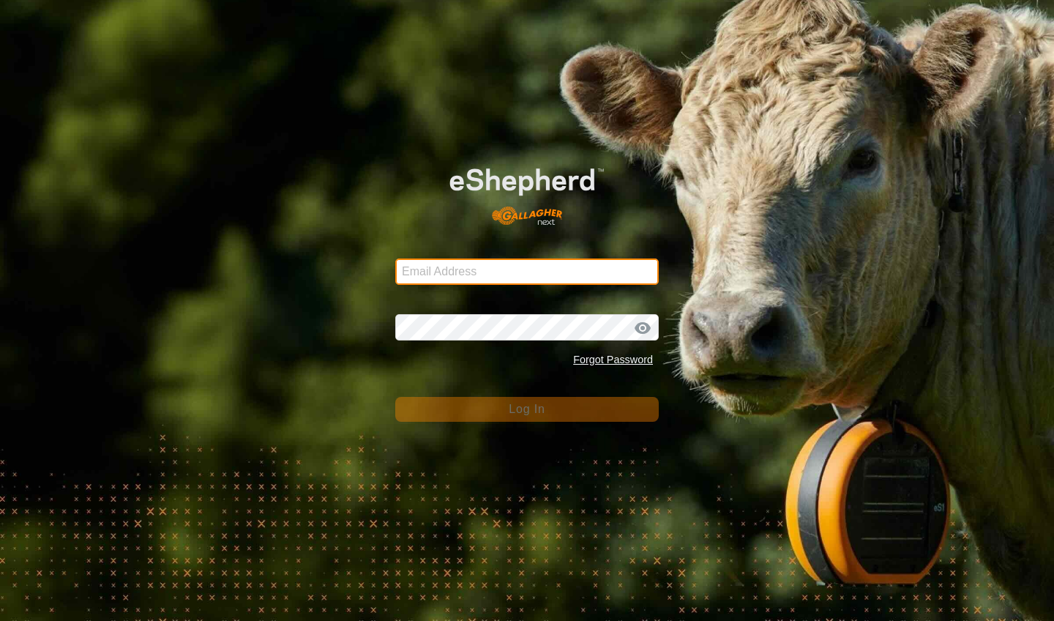
type input "[EMAIL_ADDRESS][DOMAIN_NAME]"
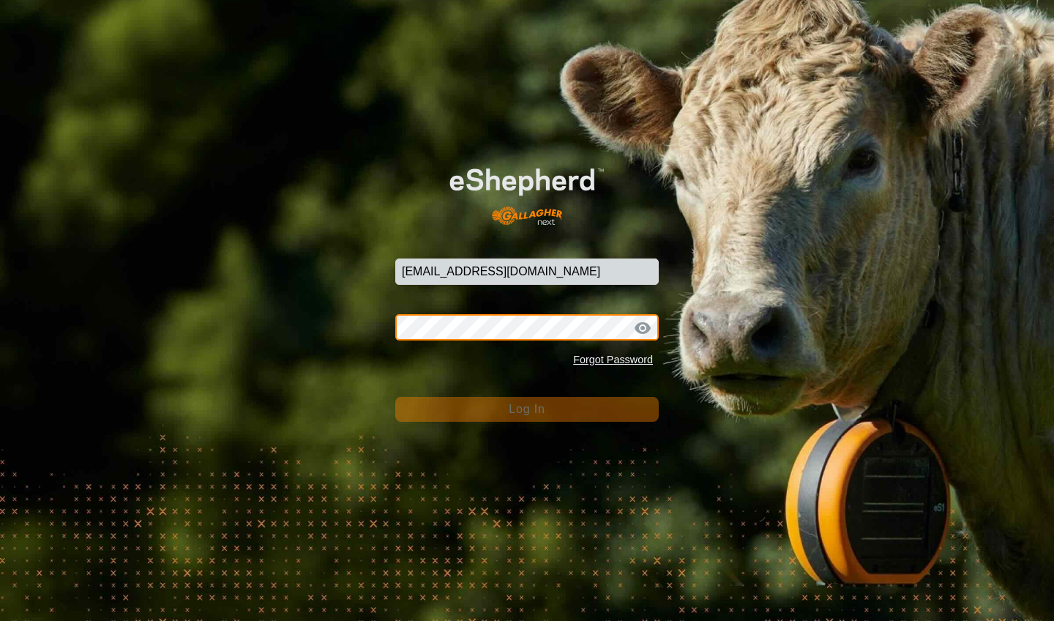
click at [527, 409] on button "Log In" at bounding box center [526, 409] width 263 height 25
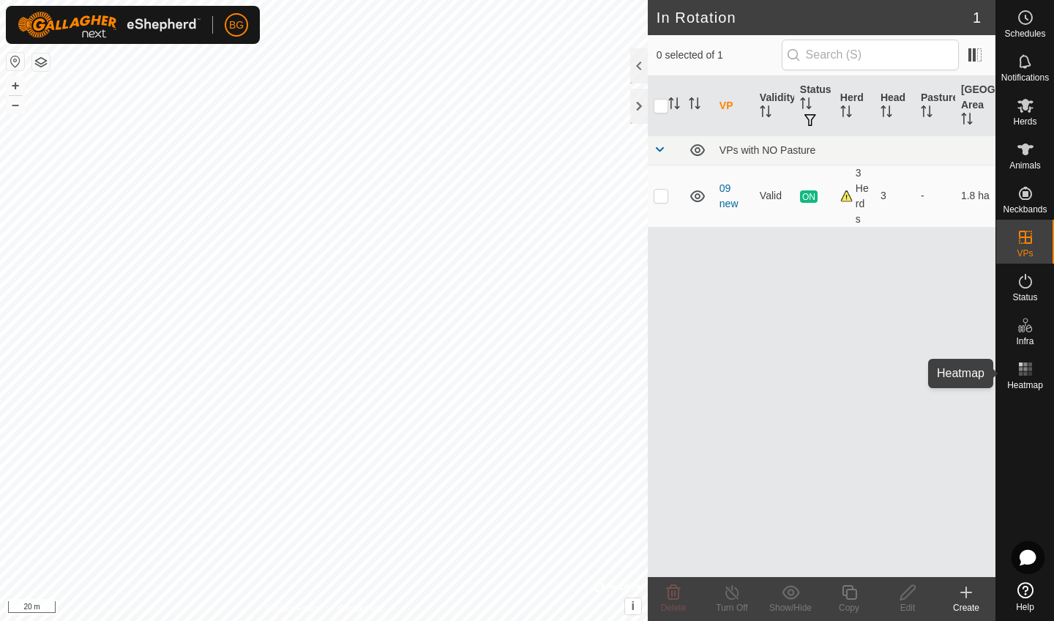
click at [1028, 368] on rect at bounding box center [1029, 369] width 4 height 4
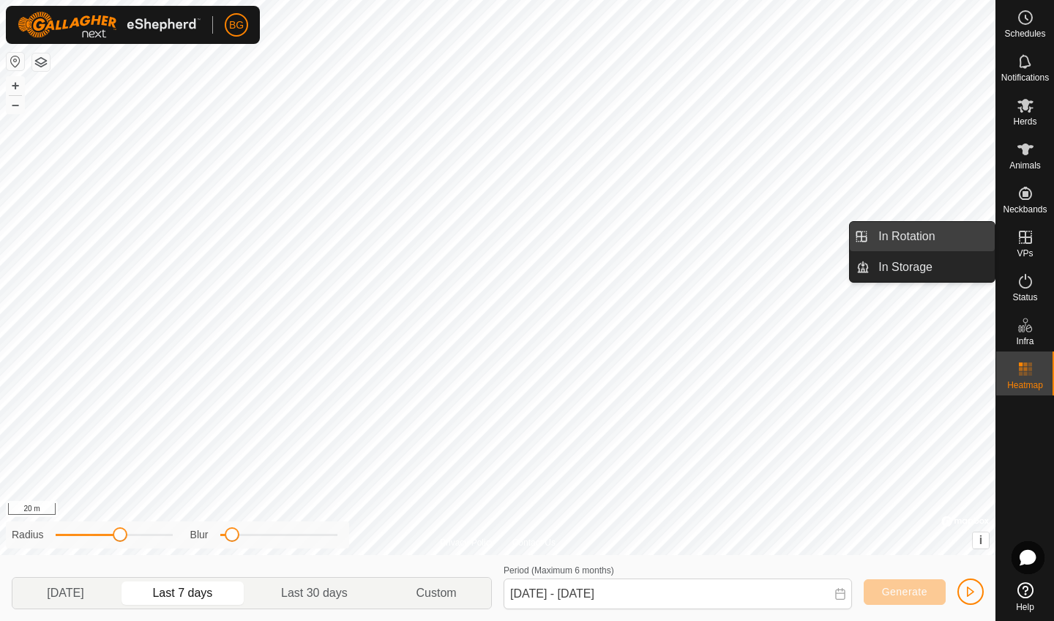
click at [930, 236] on link "In Rotation" at bounding box center [931, 236] width 125 height 29
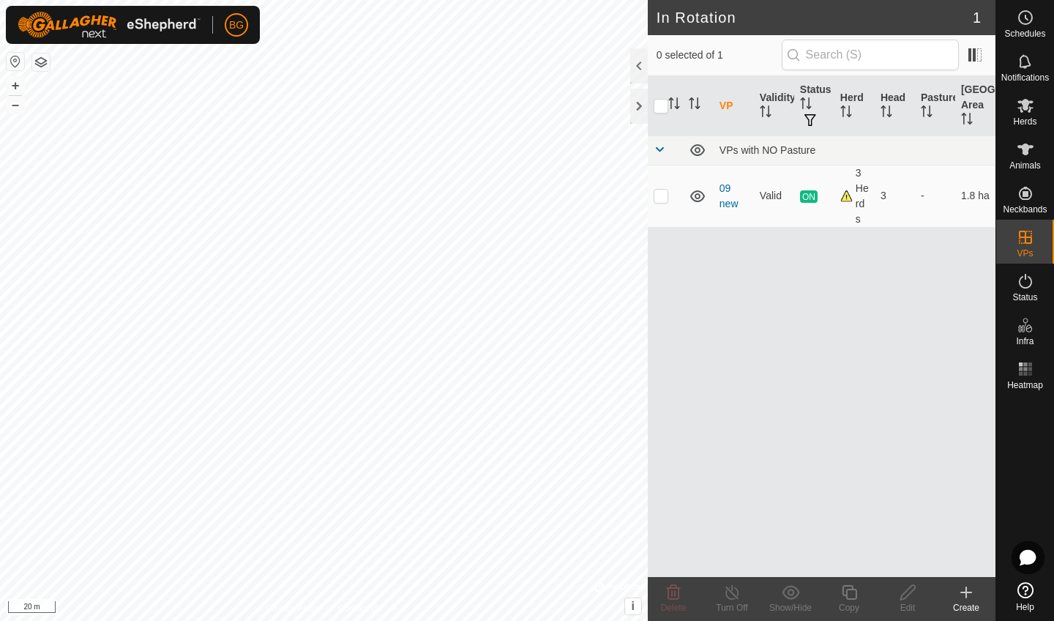
click at [966, 597] on icon at bounding box center [966, 592] width 0 height 10
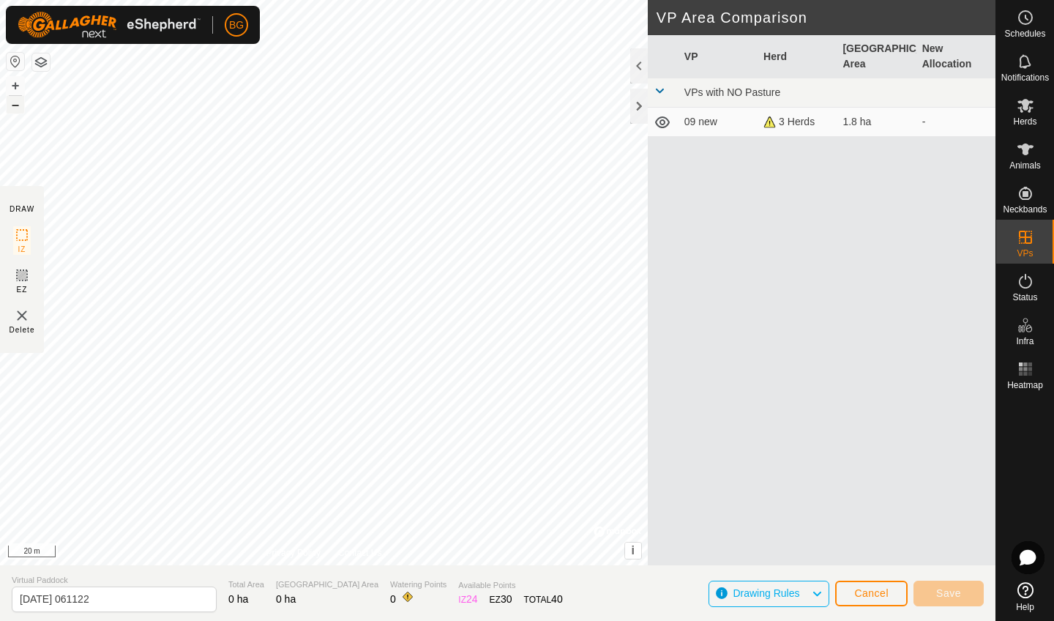
click at [12, 105] on button "–" at bounding box center [16, 105] width 18 height 18
click at [15, 83] on button "+" at bounding box center [16, 86] width 18 height 18
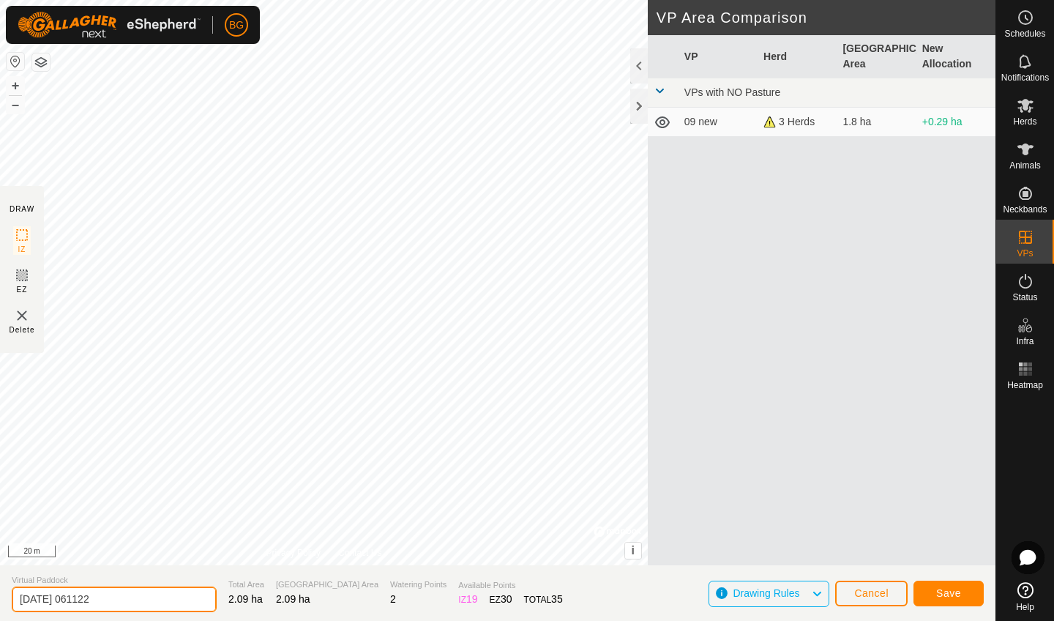
click at [126, 597] on input "[DATE] 061122" at bounding box center [114, 599] width 205 height 26
type input "2"
type input "[DATE] am"
click at [946, 596] on span "Save" at bounding box center [948, 593] width 25 height 12
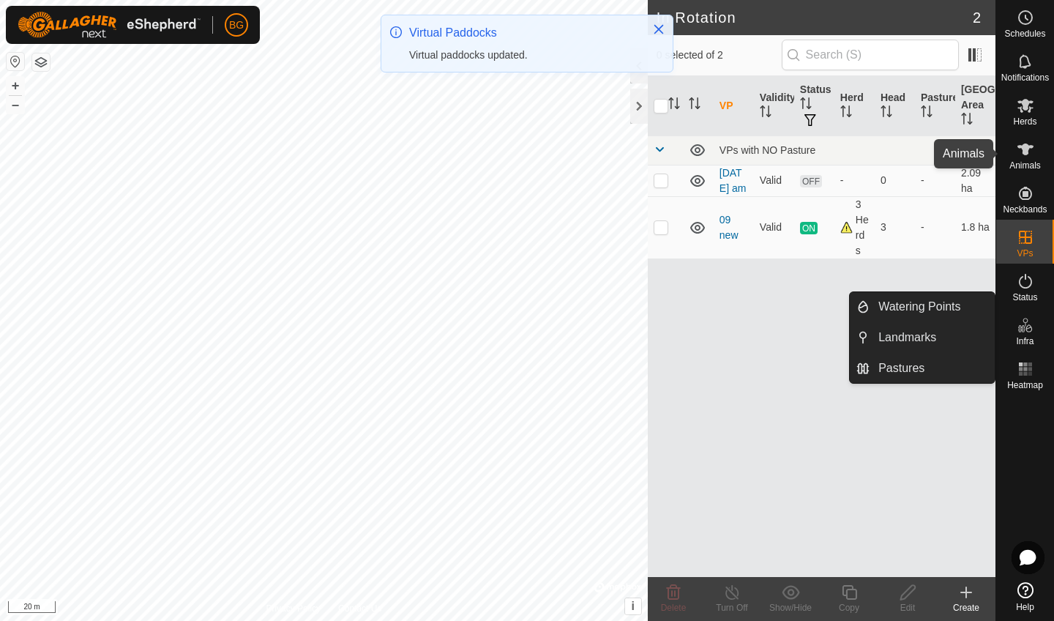
click at [1022, 153] on icon at bounding box center [1025, 149] width 16 height 12
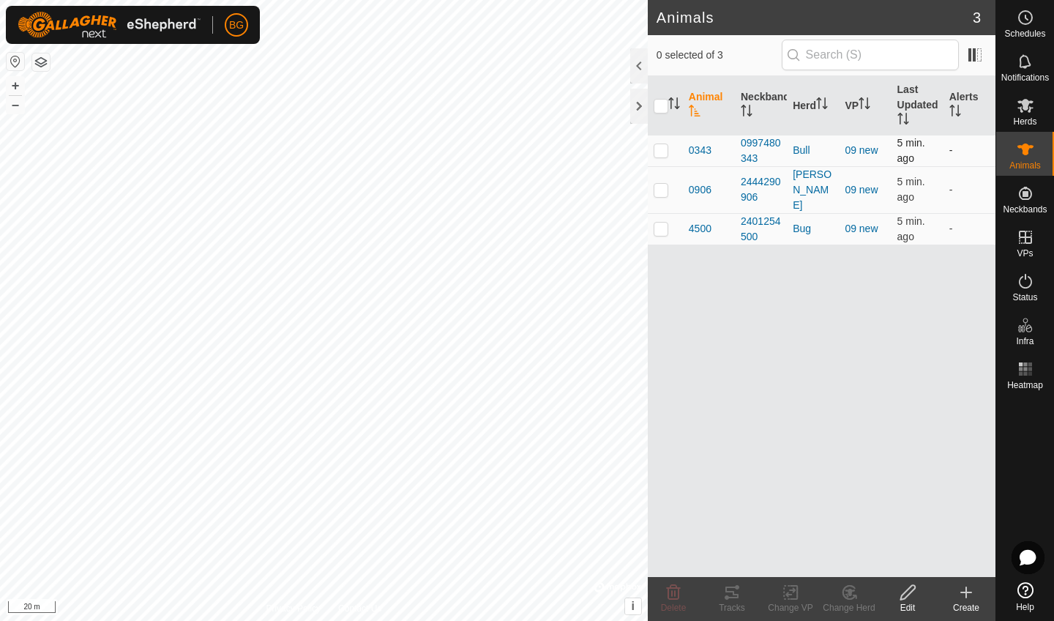
click at [665, 150] on p-checkbox at bounding box center [660, 150] width 15 height 12
checkbox input "true"
click at [663, 184] on p-checkbox at bounding box center [660, 190] width 15 height 12
checkbox input "true"
click at [663, 222] on p-checkbox at bounding box center [660, 228] width 15 height 12
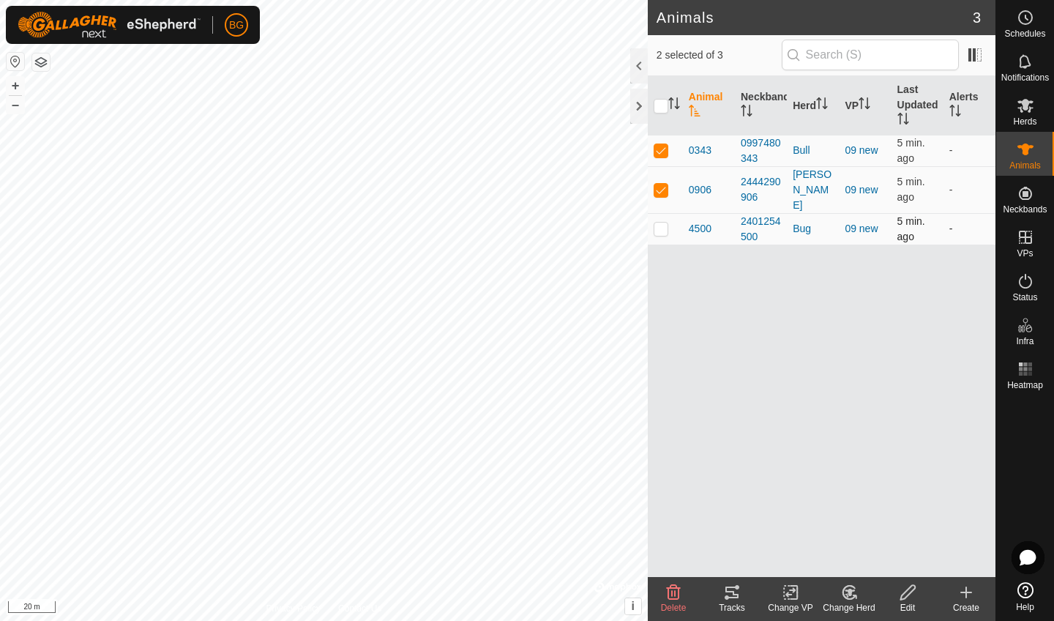
checkbox input "true"
click at [730, 590] on icon at bounding box center [732, 592] width 18 height 18
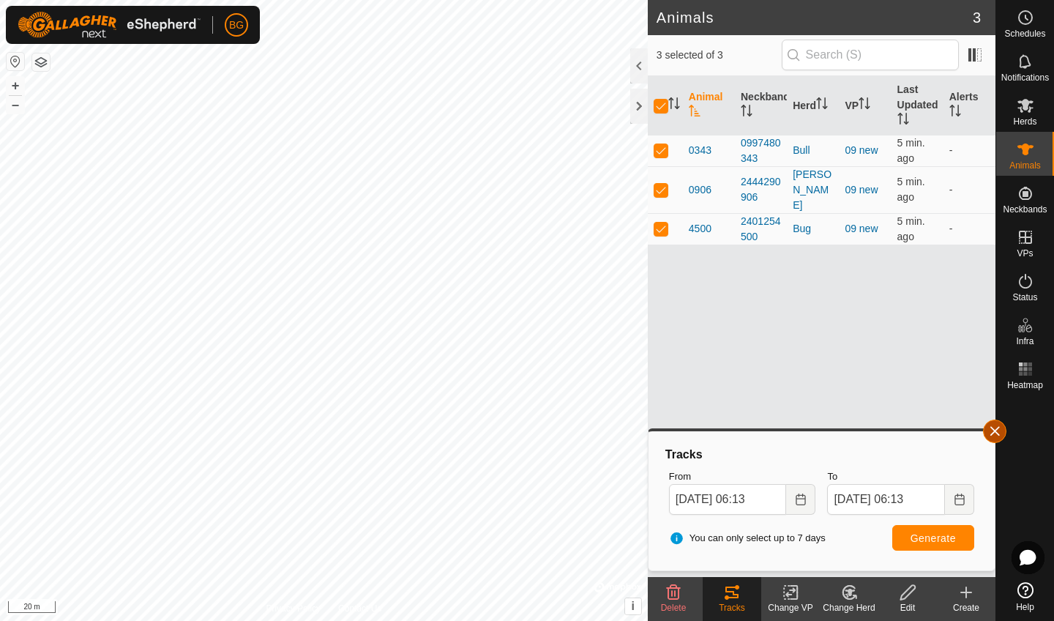
click at [997, 428] on button "button" at bounding box center [994, 430] width 23 height 23
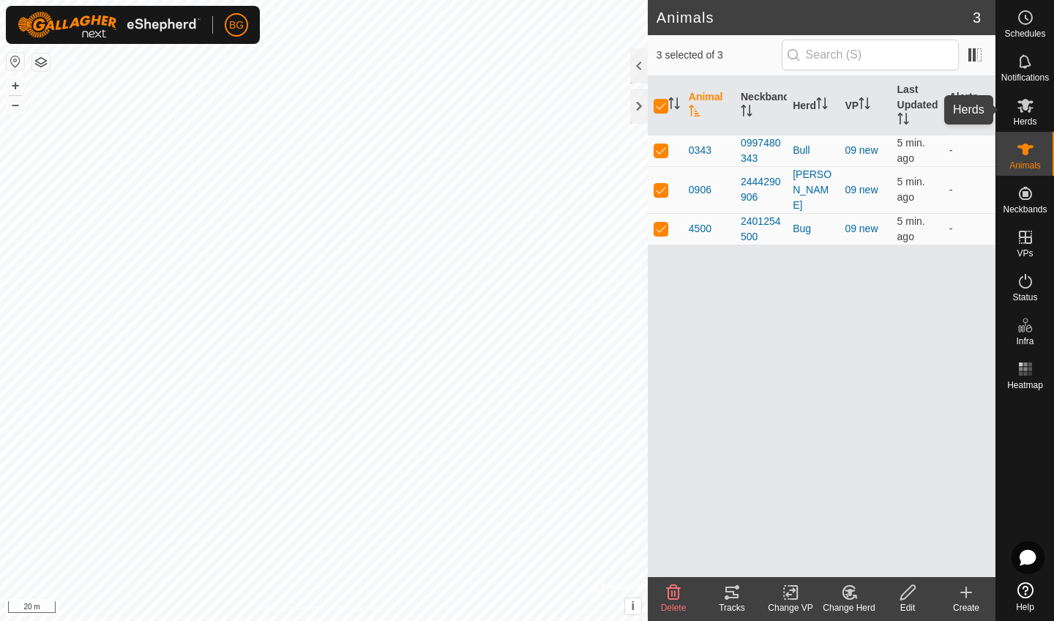
click at [1024, 105] on icon at bounding box center [1025, 106] width 16 height 14
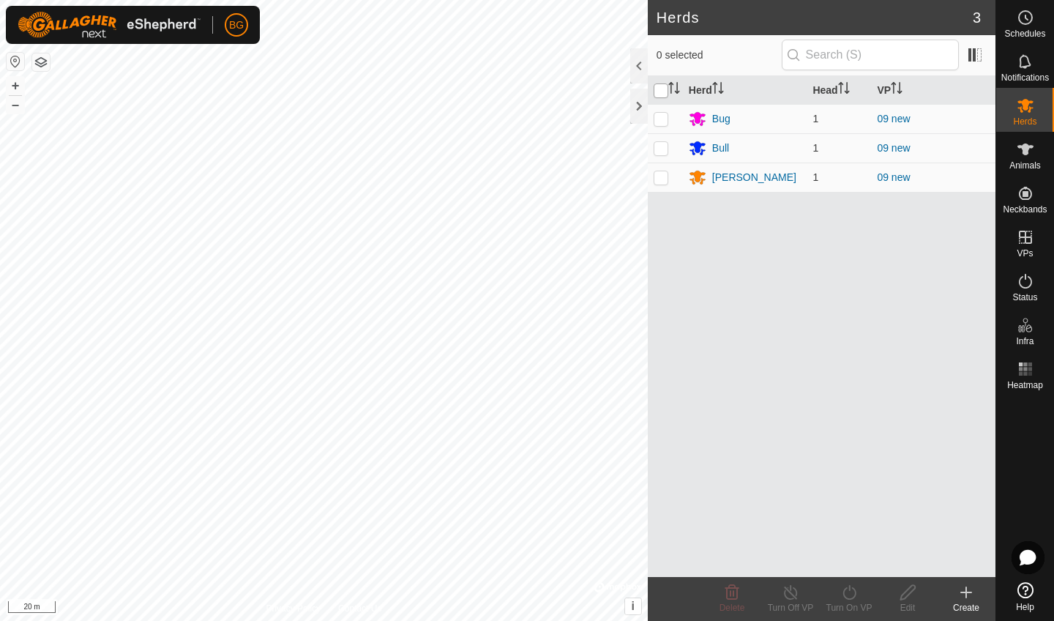
click at [666, 86] on input "checkbox" at bounding box center [660, 90] width 15 height 15
checkbox input "true"
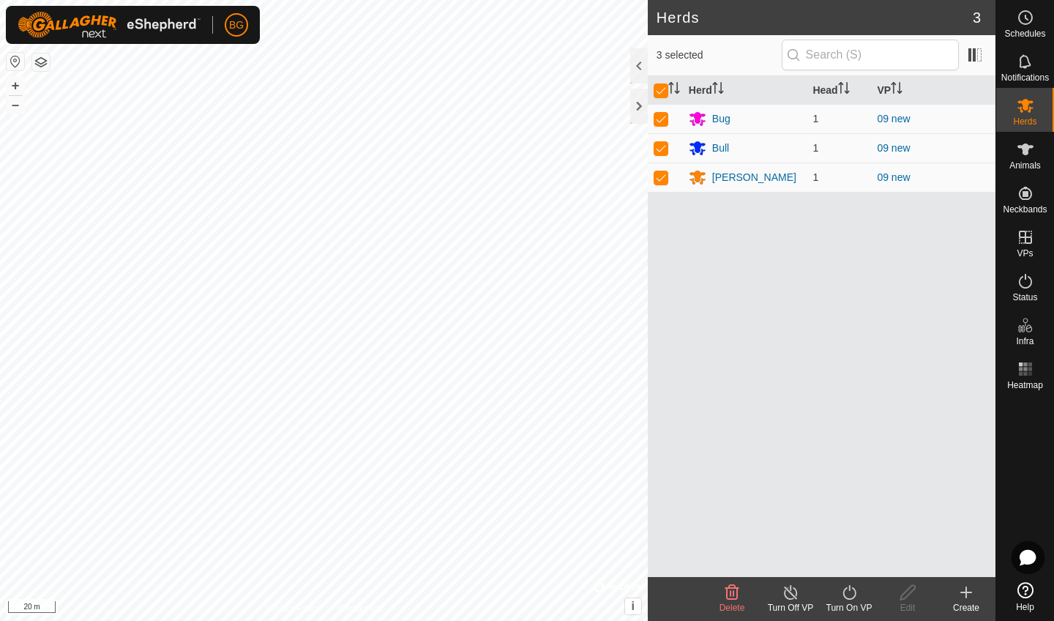
click at [855, 592] on icon at bounding box center [848, 592] width 13 height 15
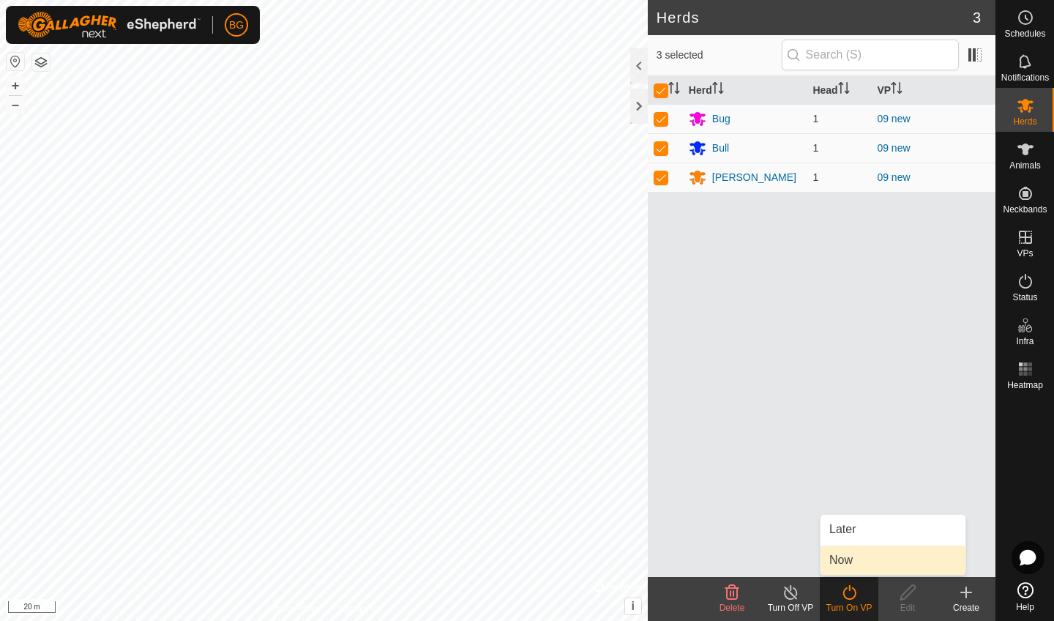
click at [850, 561] on link "Now" at bounding box center [892, 559] width 145 height 29
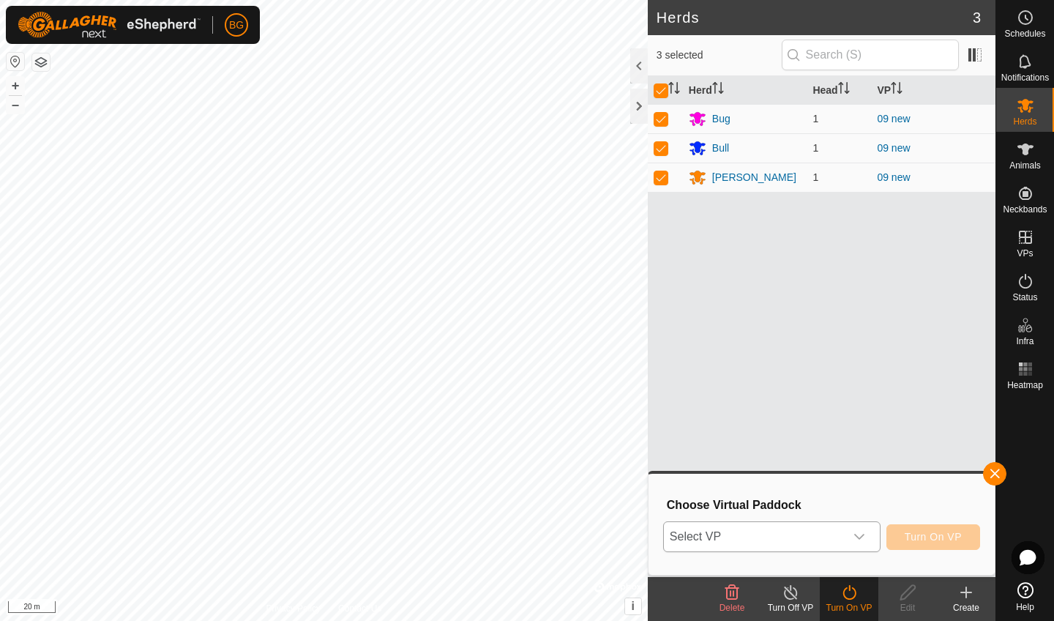
click at [863, 537] on icon "dropdown trigger" at bounding box center [859, 537] width 12 height 12
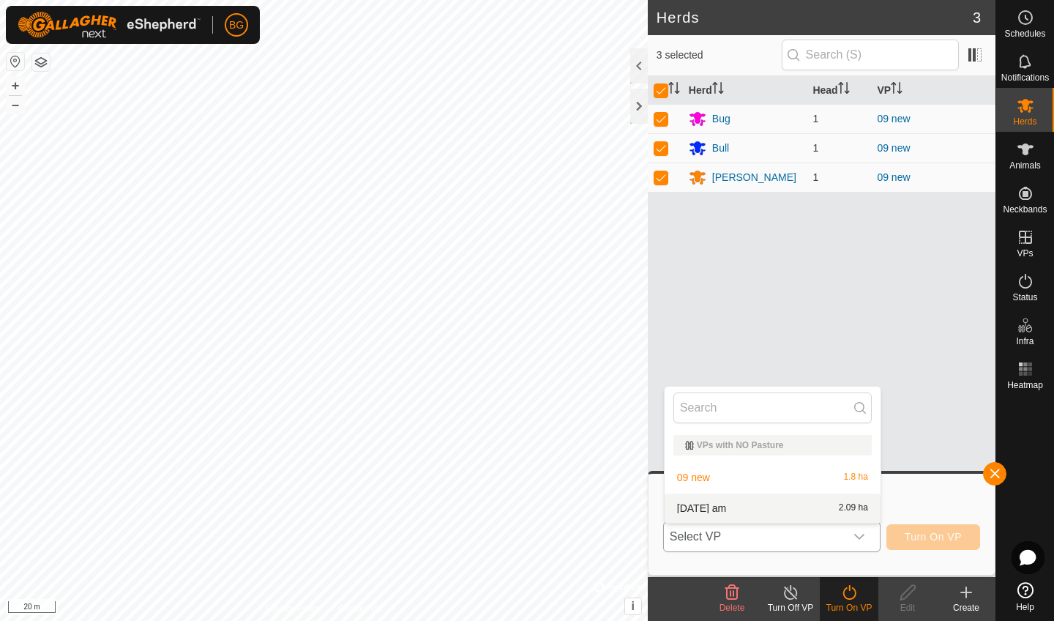
click at [808, 507] on li "[DATE] am 2.09 ha" at bounding box center [772, 507] width 216 height 29
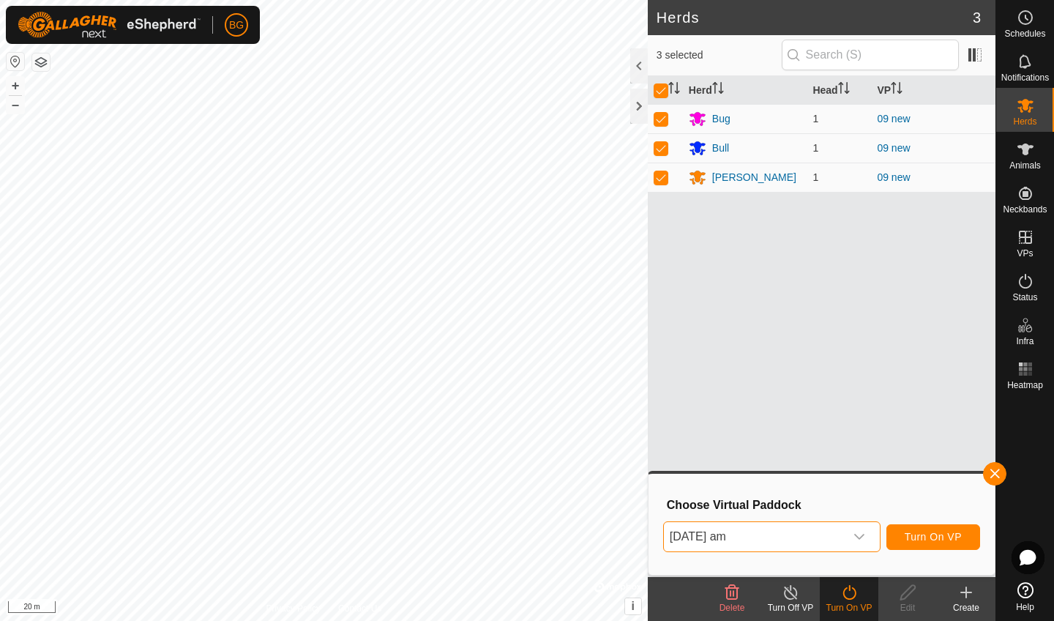
click at [910, 536] on span "Turn On VP" at bounding box center [932, 537] width 57 height 12
